Goal: Information Seeking & Learning: Compare options

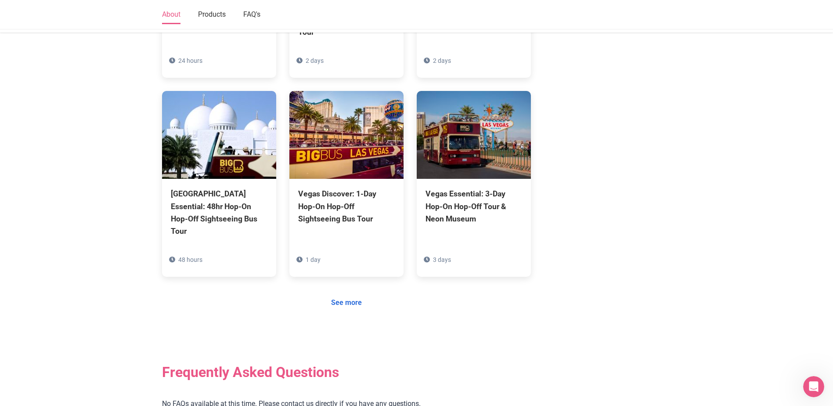
click at [353, 294] on link "See more" at bounding box center [347, 302] width 42 height 17
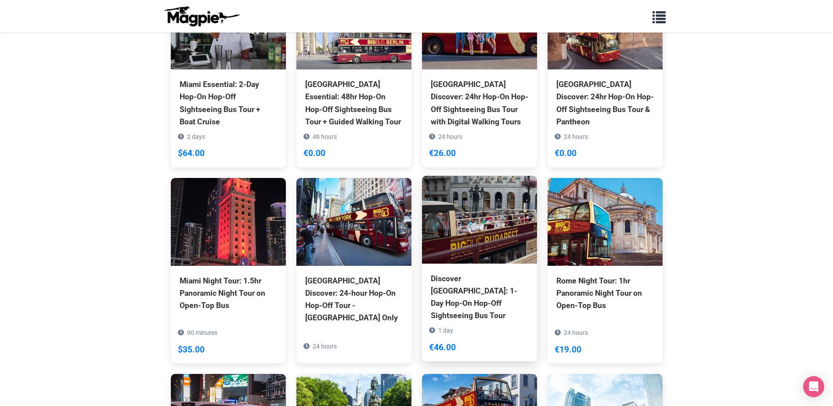
scroll to position [772, 0]
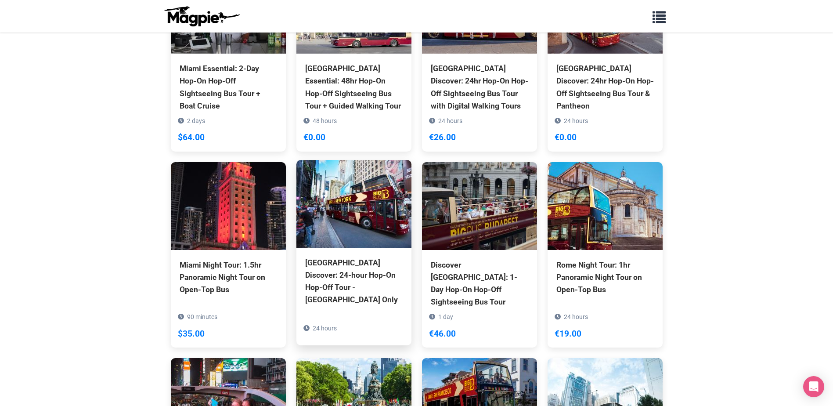
click at [364, 260] on div "[GEOGRAPHIC_DATA] Discover: 24-hour Hop-On Hop-Off Tour - [GEOGRAPHIC_DATA] Only" at bounding box center [354, 282] width 98 height 50
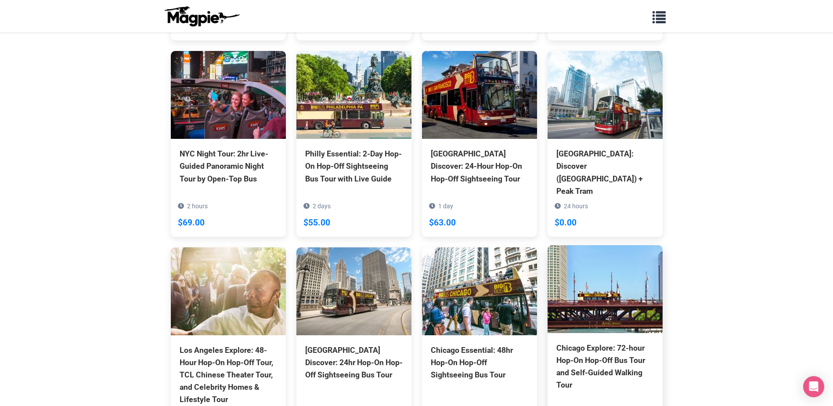
scroll to position [1079, 0]
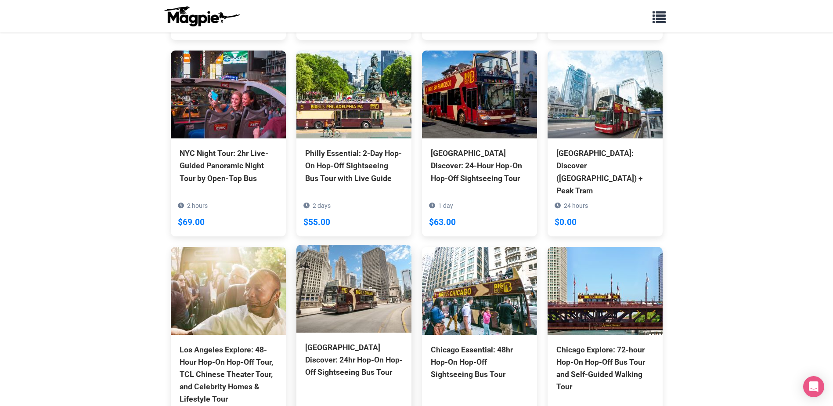
click at [346, 341] on div "[GEOGRAPHIC_DATA] Discover: 24hr Hop-On Hop-Off Sightseeing Bus Tour" at bounding box center [354, 359] width 98 height 37
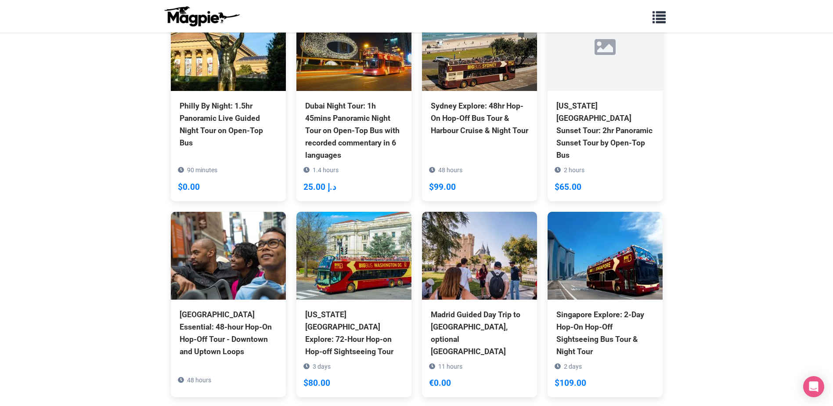
scroll to position [2577, 0]
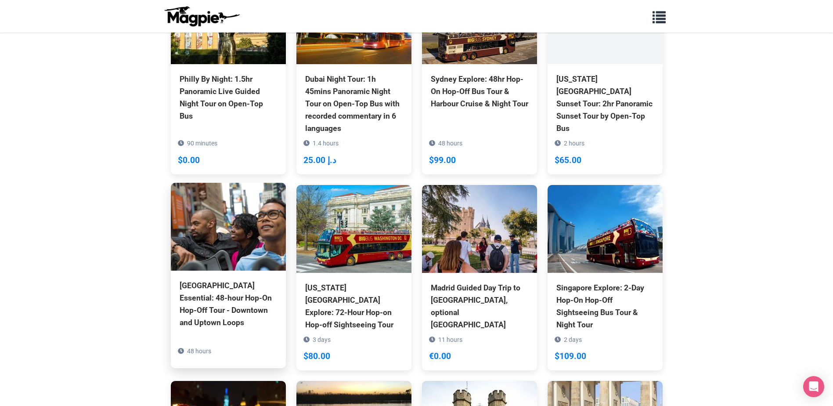
click at [245, 279] on div "[GEOGRAPHIC_DATA] Essential: 48-hour Hop-On Hop-Off Tour - Downtown and Uptown …" at bounding box center [229, 304] width 98 height 50
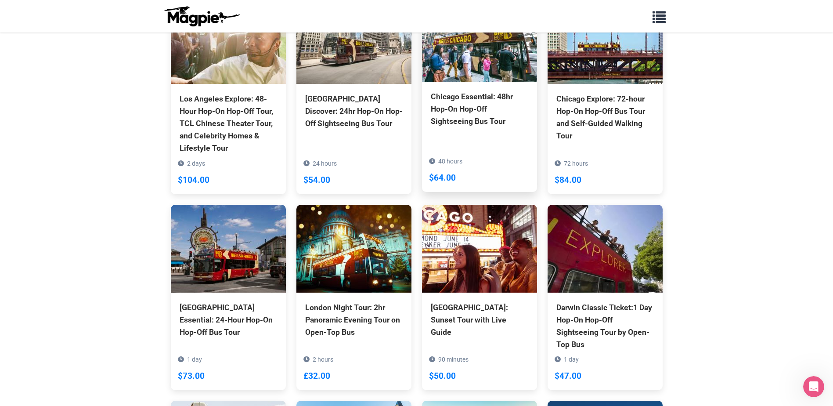
scroll to position [1111, 0]
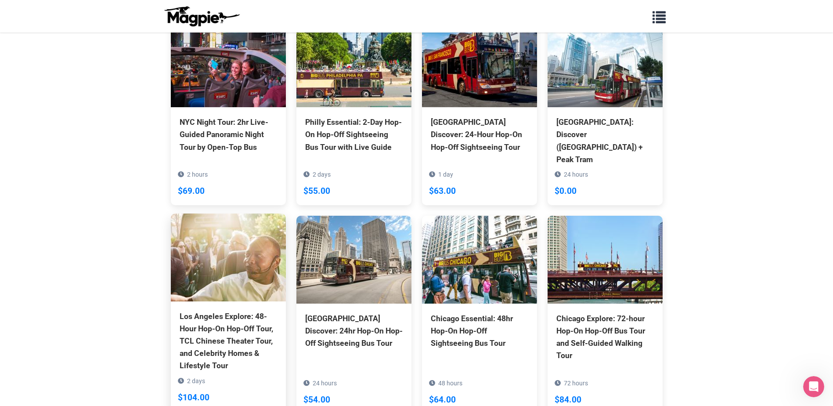
click at [221, 310] on div "Los Angeles Explore: 48-Hour Hop-On Hop-Off Tour, TCL Chinese Theater Tour, and…" at bounding box center [229, 341] width 98 height 62
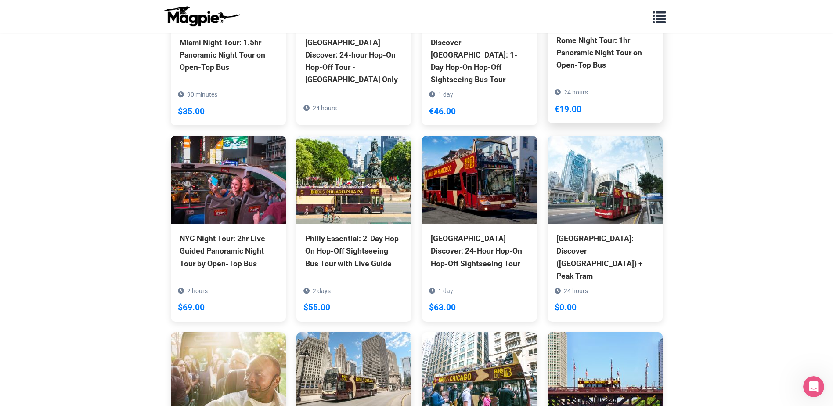
scroll to position [891, 0]
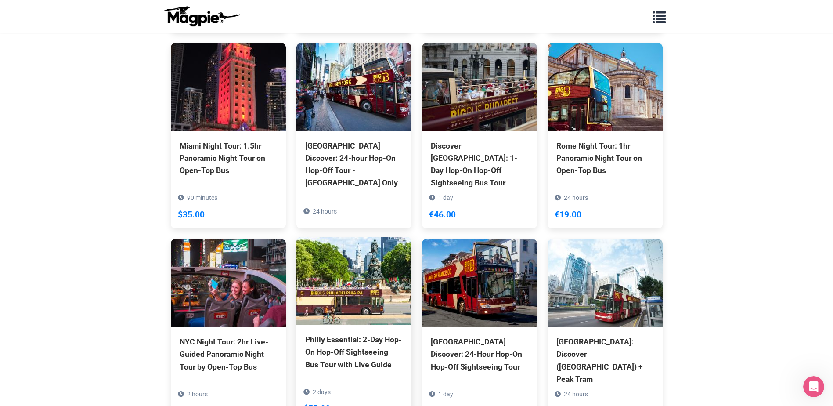
click at [367, 334] on div "Philly Essential: 2-Day Hop-On Hop-Off Sightseeing Bus Tour with Live Guide" at bounding box center [354, 351] width 98 height 37
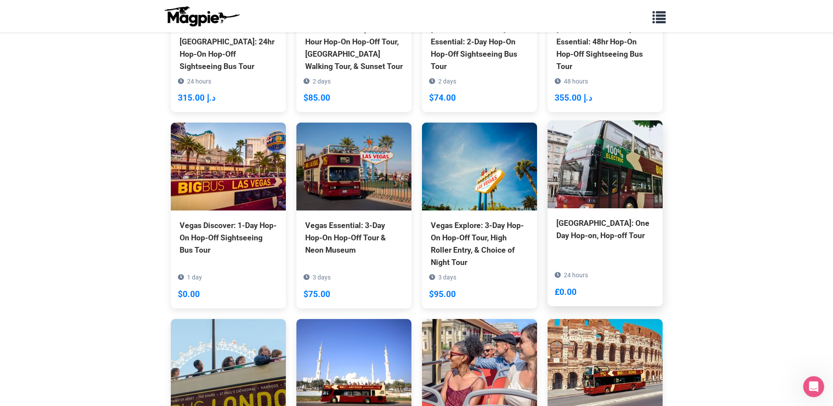
scroll to position [188, 0]
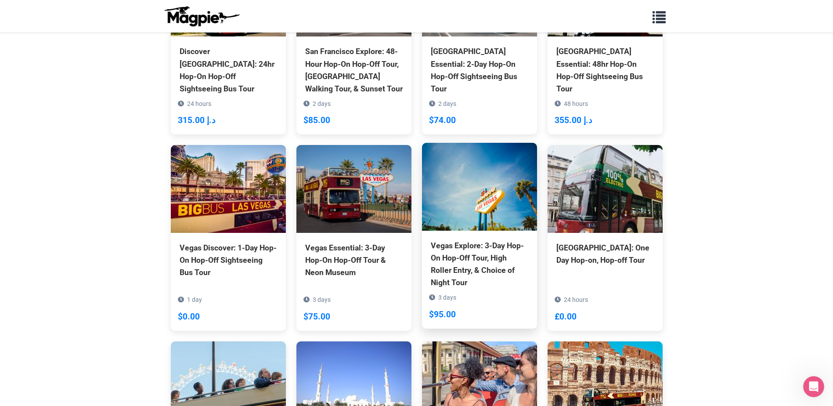
click at [477, 266] on div "Vegas Explore: 3-Day Hop-On Hop-Off Tour, High Roller Entry, & Choice of Night …" at bounding box center [480, 264] width 98 height 50
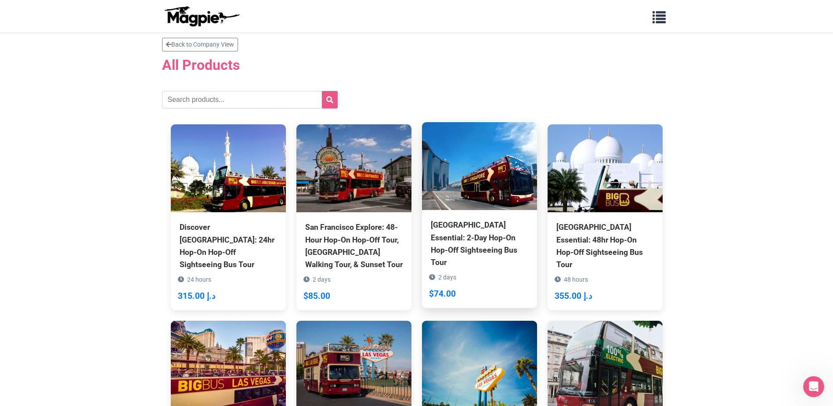
scroll to position [56, 0]
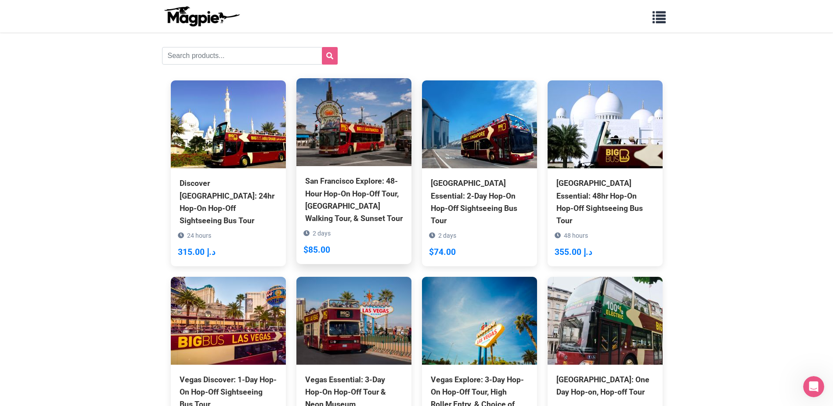
click at [348, 201] on div "San Francisco Explore: 48-Hour Hop-On Hop-Off Tour, [GEOGRAPHIC_DATA] Walking T…" at bounding box center [354, 200] width 98 height 50
